Goal: Find specific page/section

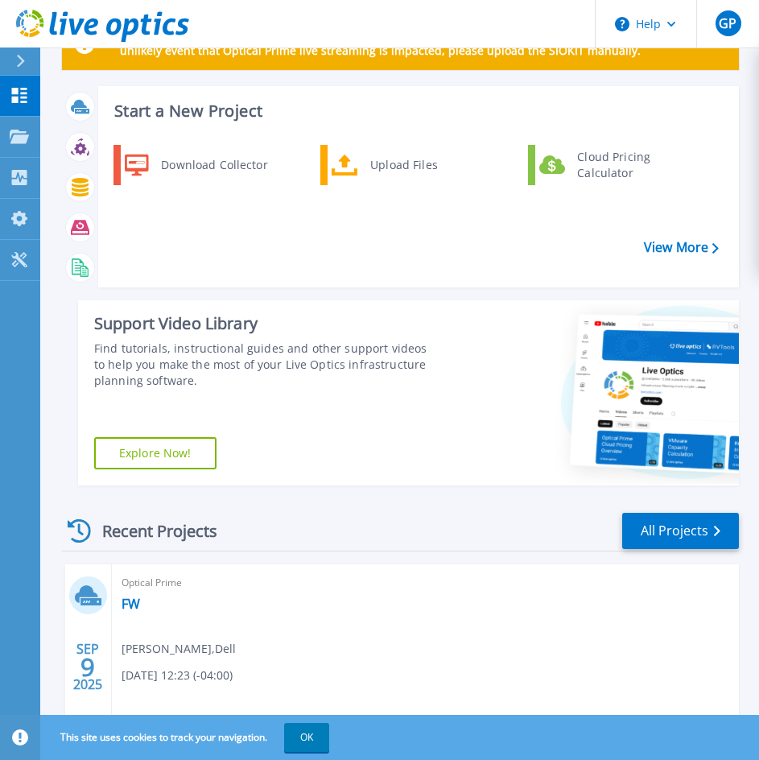
scroll to position [81, 0]
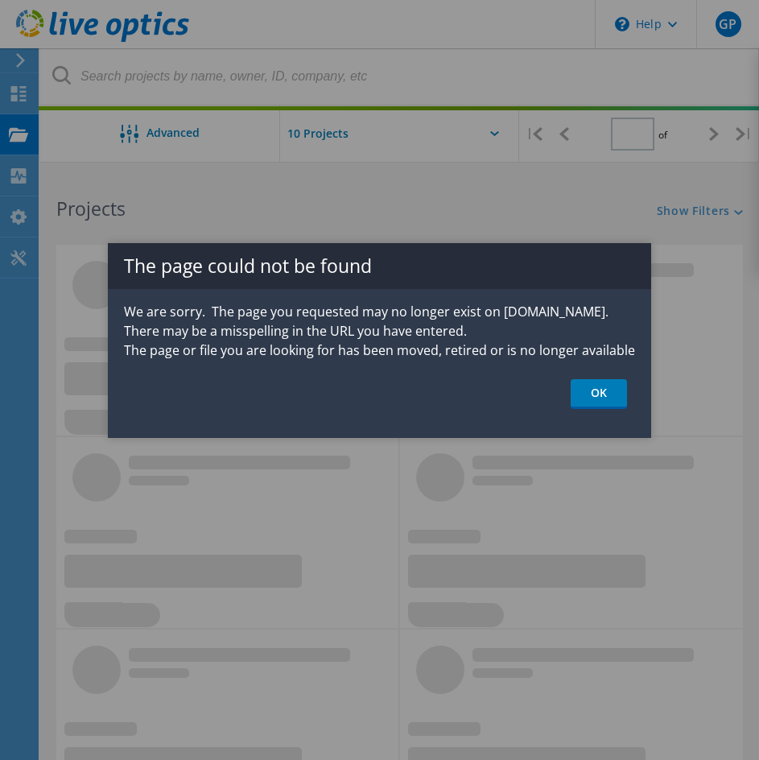
type input "1"
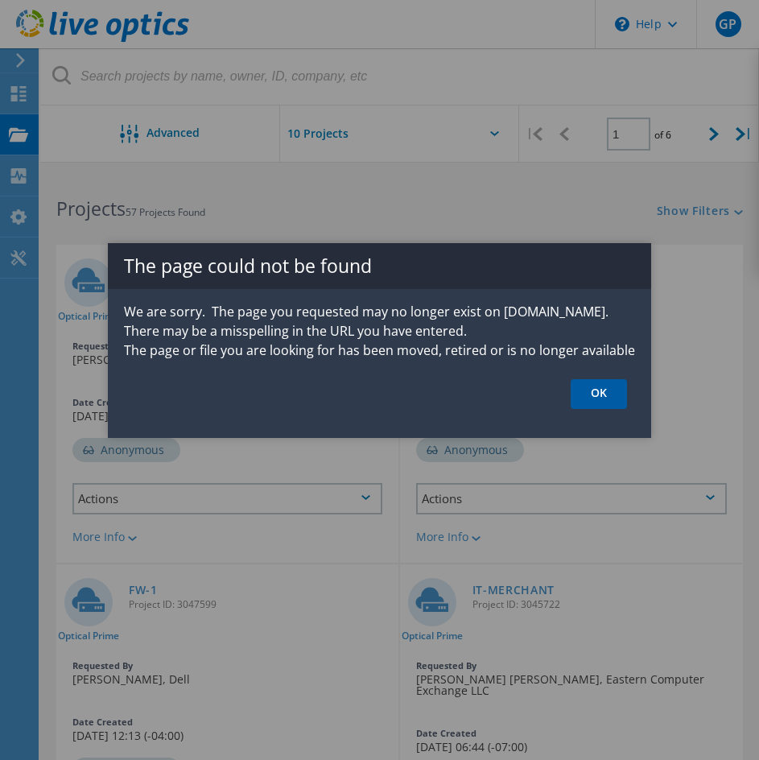
click at [617, 399] on link "OK" at bounding box center [599, 394] width 56 height 30
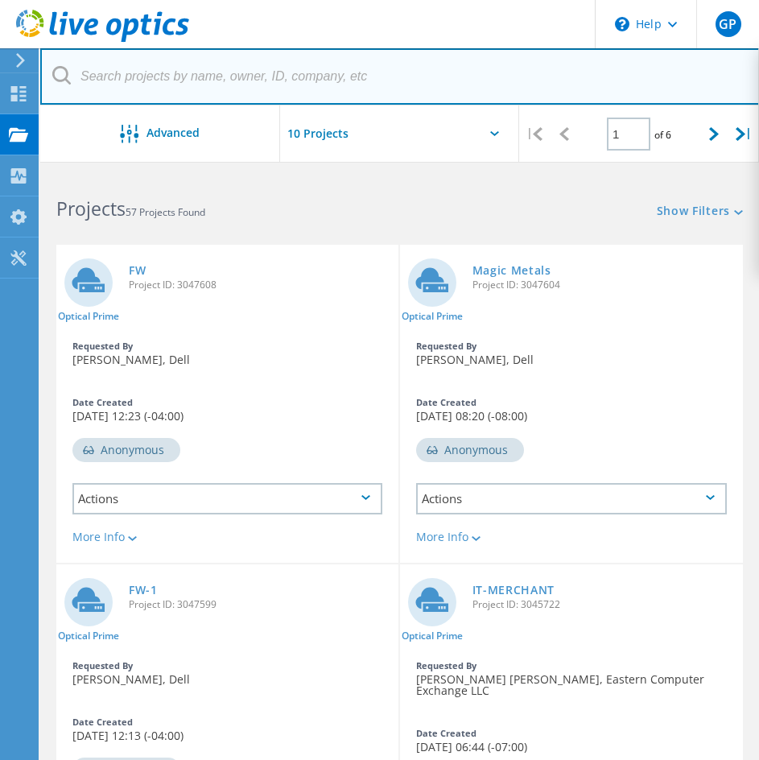
click at [295, 81] on input "text" at bounding box center [400, 76] width 720 height 56
type input "dimmit"
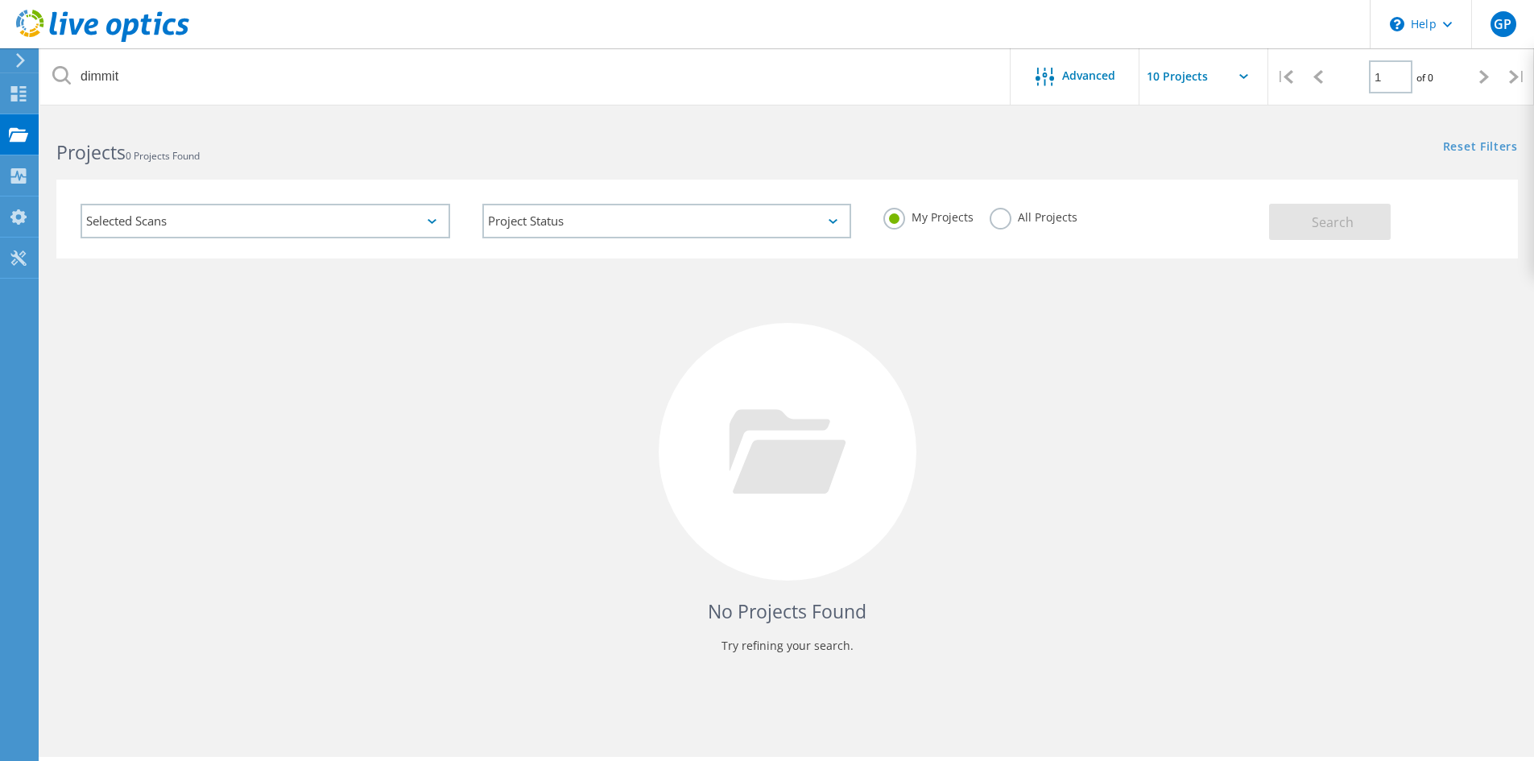
click at [771, 220] on label "All Projects" at bounding box center [1034, 215] width 88 height 15
click at [0, 0] on input "All Projects" at bounding box center [0, 0] width 0 height 0
click at [771, 209] on button "Search" at bounding box center [1330, 222] width 122 height 36
click at [771, 22] on header "\n Help Explore Helpful Articles Contact Support GP End User Greg Pedersen greg…" at bounding box center [767, 24] width 1534 height 48
